Goal: Task Accomplishment & Management: Complete application form

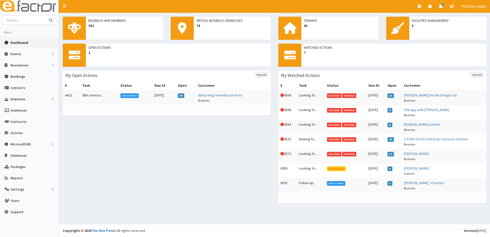
click at [31, 18] on input "text" at bounding box center [24, 20] width 43 height 9
type input "[PERSON_NAME]"
click at [46, 16] on button "submit" at bounding box center [51, 20] width 10 height 9
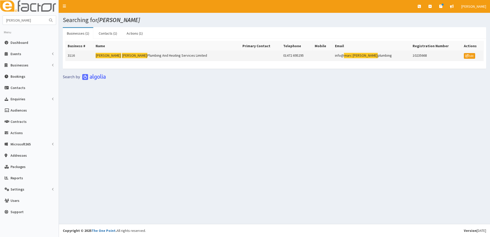
click at [67, 56] on td "3116" at bounding box center [80, 56] width 28 height 10
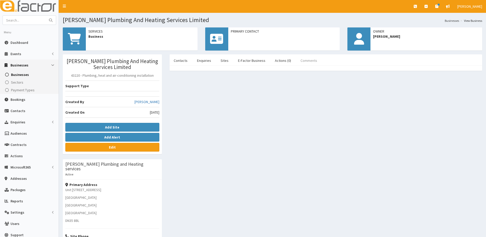
click at [311, 62] on link "Comments" at bounding box center [309, 60] width 25 height 11
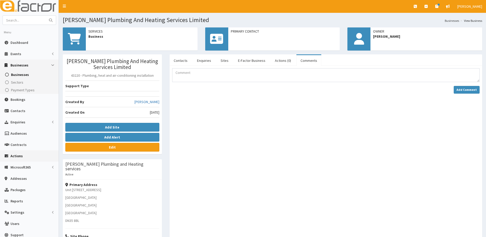
click at [11, 157] on span "Actions" at bounding box center [17, 156] width 12 height 5
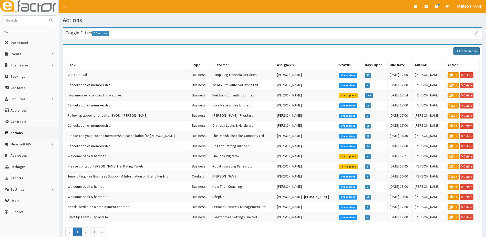
click at [465, 51] on link "Create Action" at bounding box center [467, 51] width 26 height 8
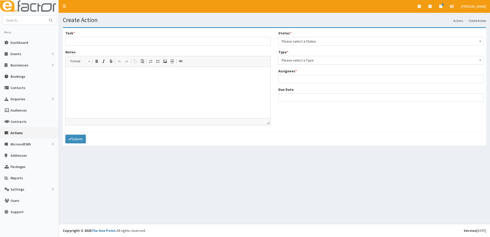
select select
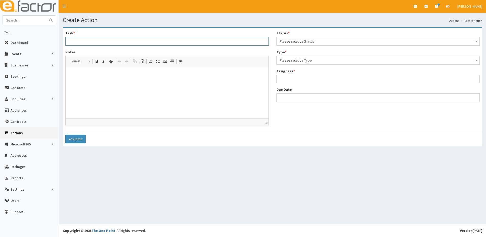
click at [75, 39] on input "Task *" at bounding box center [167, 41] width 204 height 9
type input "Looking to see if growth GRant is still available - [PERSON_NAME]"
click at [65, 135] on button "Submit" at bounding box center [75, 139] width 21 height 9
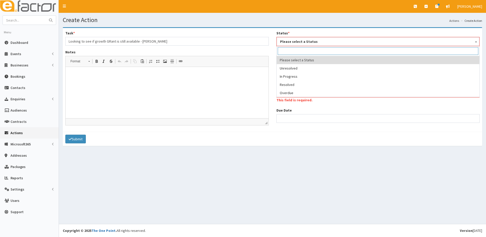
click at [300, 42] on span "Please select a Status" at bounding box center [378, 41] width 196 height 7
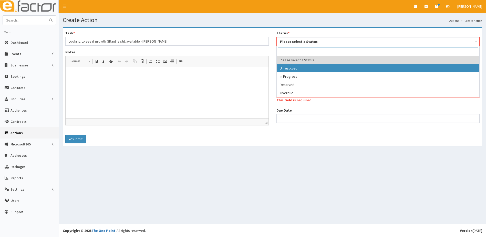
select select "1"
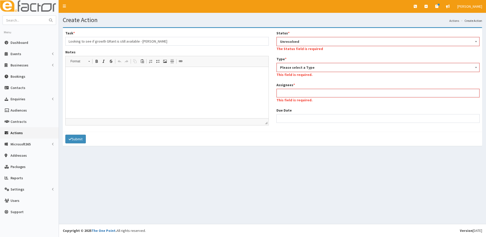
click at [300, 68] on span "Please select a Type" at bounding box center [378, 67] width 196 height 7
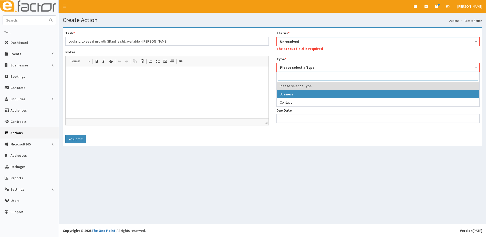
select select "business"
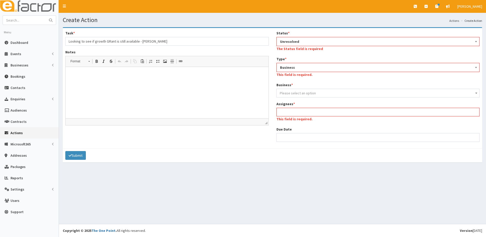
click at [294, 92] on span "Please select an option" at bounding box center [298, 93] width 36 height 5
type input "Marc bolton"
select select "3116"
click at [299, 115] on ul at bounding box center [378, 111] width 202 height 6
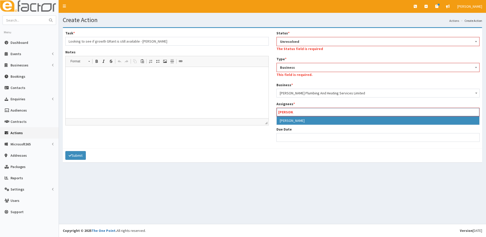
type input "Paul"
select select "29"
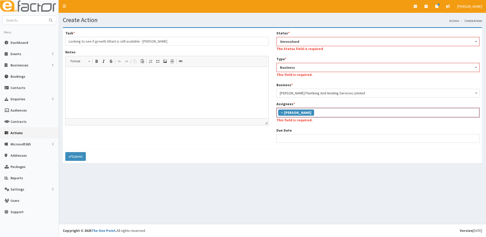
scroll to position [44, 0]
click at [324, 111] on ul "× Paul Slade" at bounding box center [378, 111] width 202 height 7
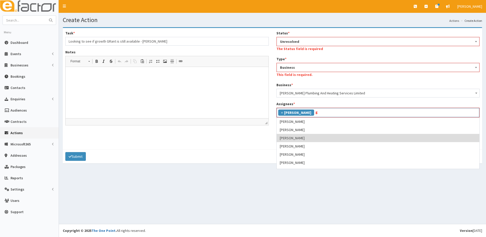
scroll to position [0, 0]
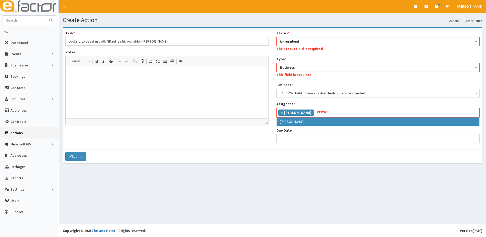
type input "gina"
select select "20"
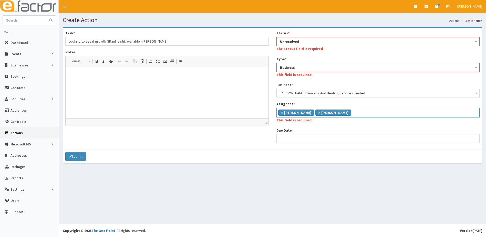
click at [356, 113] on ul "× Gina Waterhouse × Paul Slade" at bounding box center [378, 111] width 202 height 7
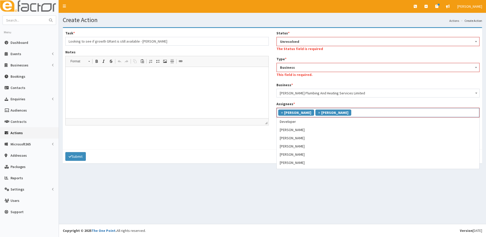
scroll to position [41, 0]
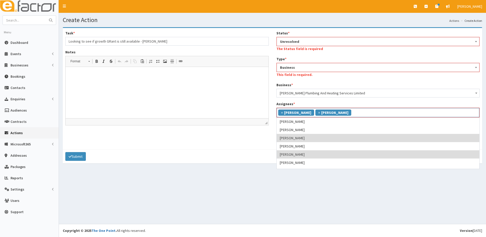
type input "v"
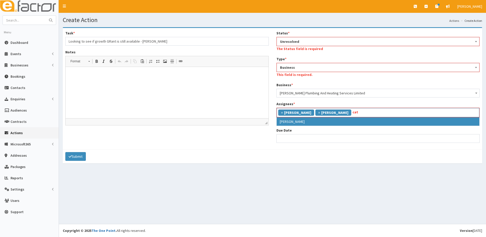
type input "cat"
select select "10"
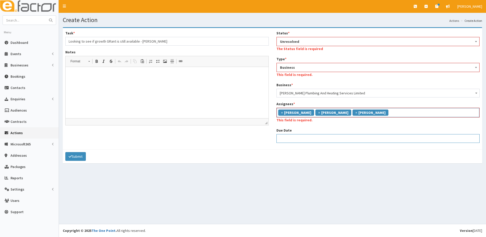
select select "12"
click at [289, 139] on input "Due Date" at bounding box center [379, 138] width 204 height 9
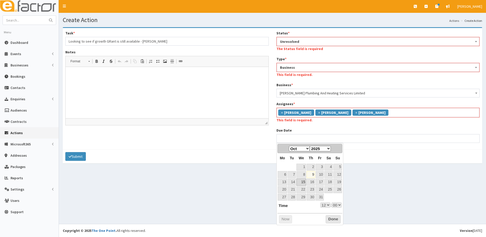
click at [305, 182] on link "15" at bounding box center [302, 181] width 10 height 7
type input "15-10-2025 12:00"
select select "12"
click at [329, 205] on select "00 01 02 03 04 05 06 07 08 09 10 11 12 13 14 15 16 17 18 19 20 21 22 23" at bounding box center [325, 204] width 10 height 5
type input "[DATE] 17:00"
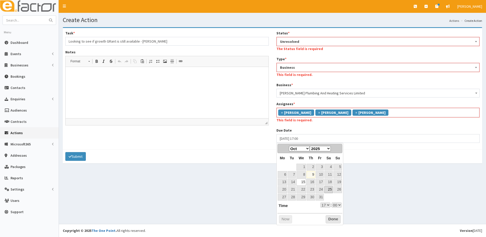
select select "17"
click at [377, 167] on section "Task * Looking to see if growth GRant is still available - Teena Higgins Notes …" at bounding box center [272, 97] width 427 height 149
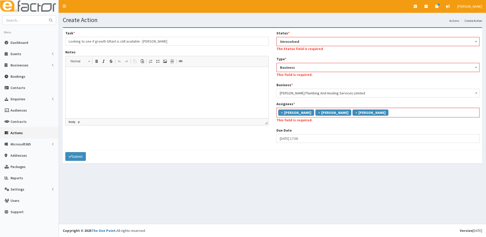
click at [103, 73] on p at bounding box center [167, 74] width 193 height 5
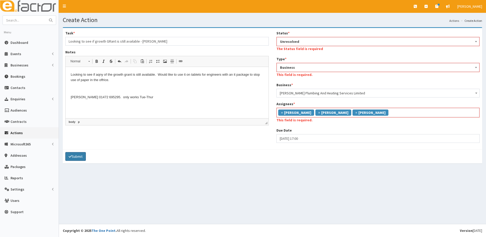
click at [85, 157] on button "Submit" at bounding box center [75, 156] width 21 height 9
